Goal: Check status: Check status

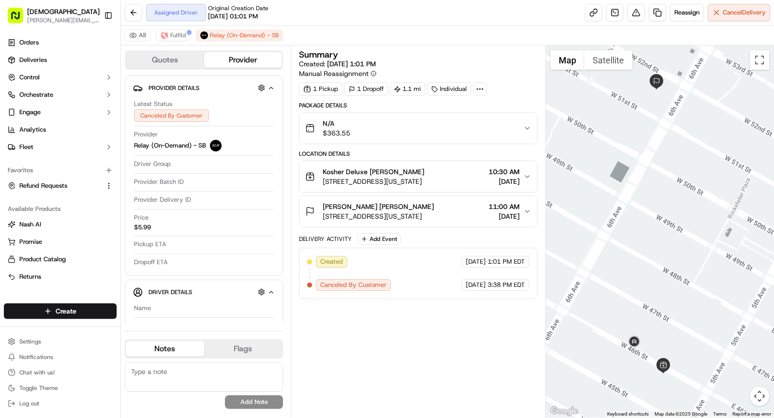
click at [478, 86] on icon at bounding box center [480, 89] width 9 height 9
drag, startPoint x: 444, startPoint y: 112, endPoint x: 499, endPoint y: 114, distance: 54.2
click at [499, 114] on div "External ID PW09172580777-4548-1944151" at bounding box center [477, 111] width 140 height 9
copy span "PW09172580777"
click at [358, 167] on span "Kosher Deluxe [PERSON_NAME]" at bounding box center [374, 172] width 102 height 10
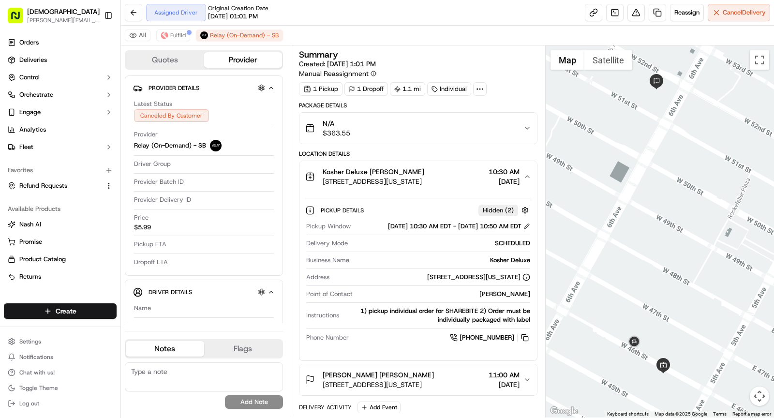
click at [509, 265] on div "Kosher Deluxe" at bounding box center [441, 260] width 177 height 9
copy div "Kosher Deluxe"
click at [401, 169] on span "Kosher Deluxe [PERSON_NAME]" at bounding box center [374, 172] width 102 height 10
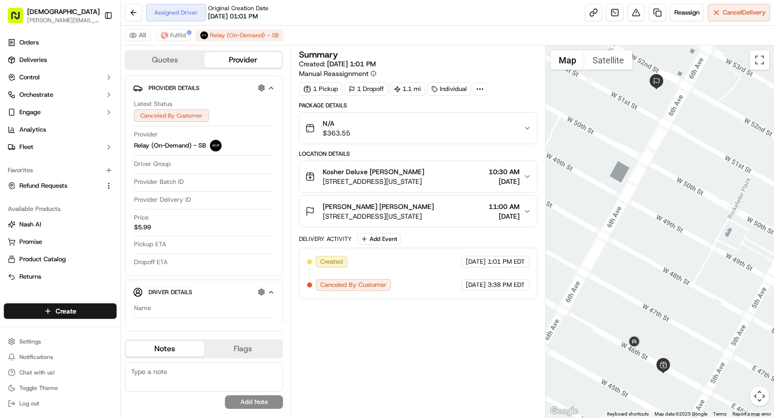
click at [423, 221] on button "[PERSON_NAME] [PERSON_NAME] [STREET_ADDRESS][US_STATE] 11:00 AM [DATE]" at bounding box center [419, 211] width 238 height 31
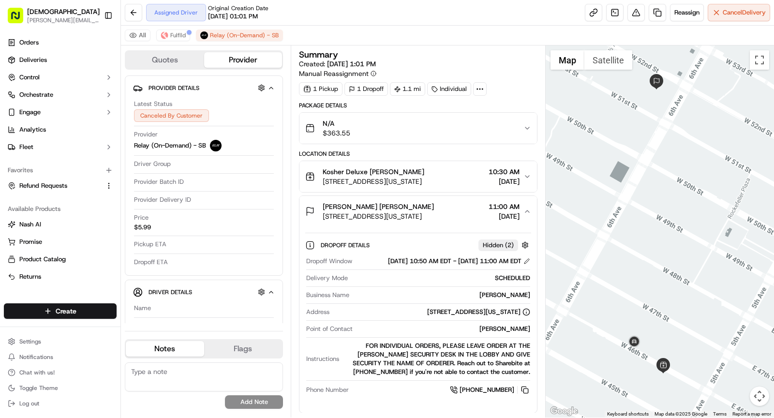
click at [505, 330] on div "Dropoff Window [DATE] 10:50 AM EDT - [DATE] 11:00 AM EDT Delivery Mode SCHEDULE…" at bounding box center [418, 326] width 226 height 146
click at [502, 334] on div "[PERSON_NAME]" at bounding box center [444, 329] width 174 height 9
copy div "[PERSON_NAME]"
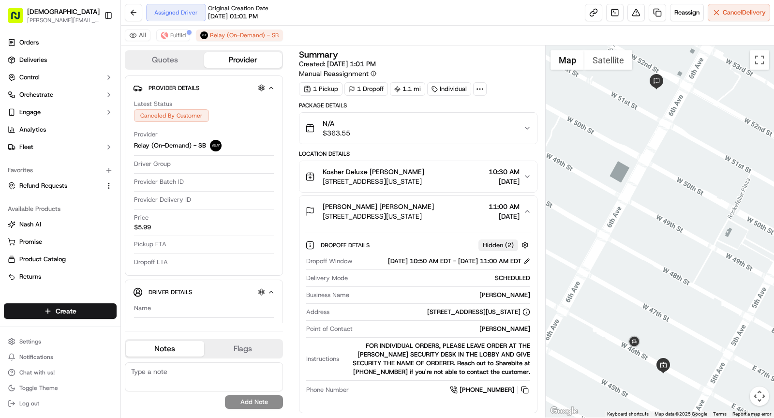
click at [402, 212] on span "[STREET_ADDRESS][US_STATE]" at bounding box center [378, 217] width 111 height 10
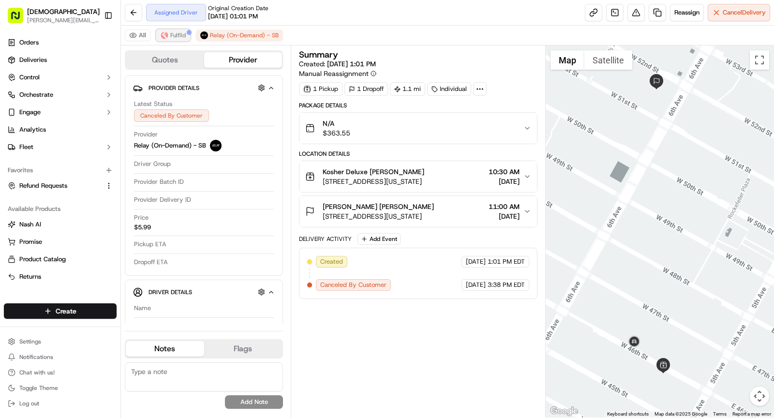
click at [179, 39] on button "Fulflld" at bounding box center [173, 36] width 34 height 12
